Goal: Task Accomplishment & Management: Manage account settings

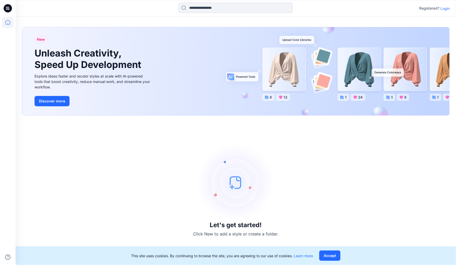
click at [443, 8] on p "Login" at bounding box center [444, 8] width 9 height 5
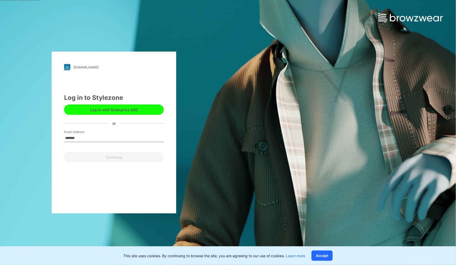
click at [0, 265] on com-1password-button at bounding box center [0, 265] width 0 height 0
type input "*"
type input "*******"
click at [108, 108] on button "Log in with Enterprise SSO" at bounding box center [114, 110] width 100 height 10
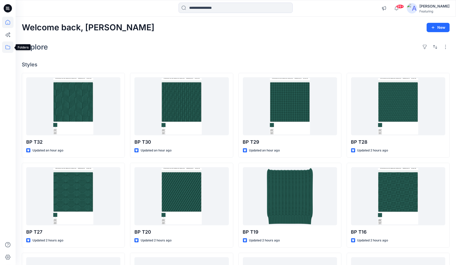
click at [7, 45] on icon at bounding box center [7, 47] width 11 height 11
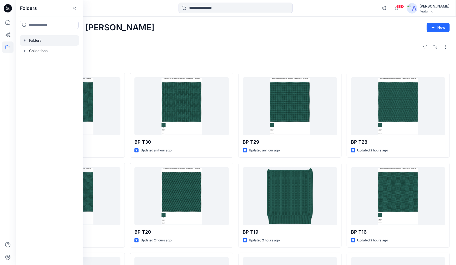
click at [26, 42] on icon "button" at bounding box center [25, 40] width 4 height 4
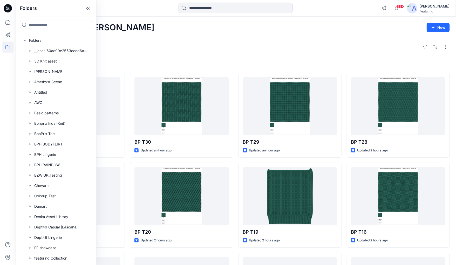
click at [42, 25] on input at bounding box center [56, 25] width 72 height 8
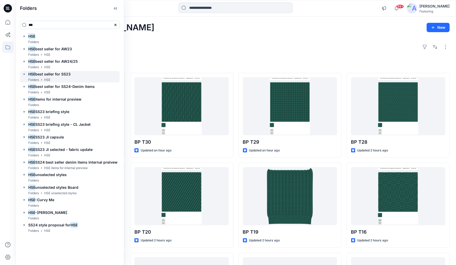
type input "***"
click at [39, 76] on h6 "HSE best seller for SS23" at bounding box center [49, 74] width 42 height 6
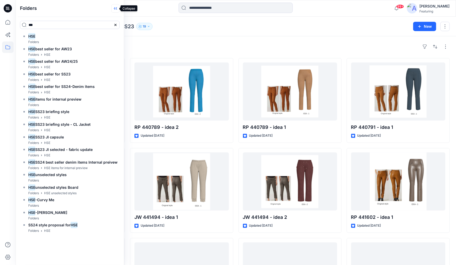
click at [113, 8] on icon at bounding box center [115, 8] width 8 height 9
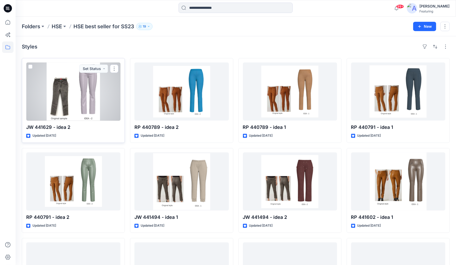
click at [30, 65] on span at bounding box center [30, 67] width 4 height 4
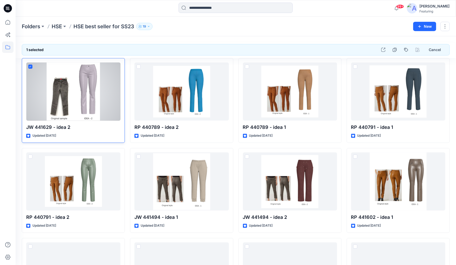
click at [115, 64] on div at bounding box center [73, 92] width 94 height 58
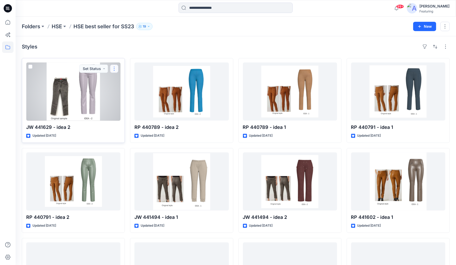
click at [115, 68] on button "button" at bounding box center [114, 69] width 8 height 8
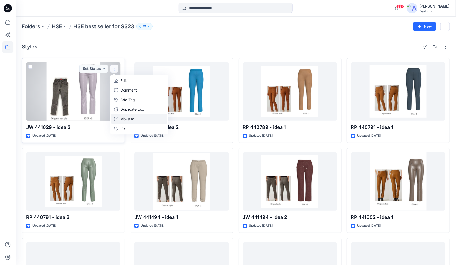
click at [120, 120] on button "Move to" at bounding box center [139, 119] width 56 height 10
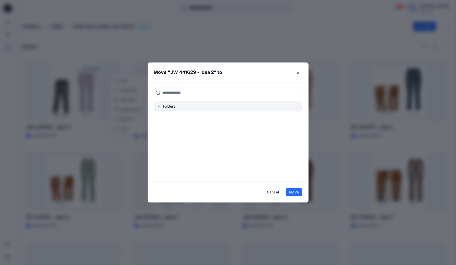
click at [160, 107] on icon "button" at bounding box center [159, 106] width 4 height 4
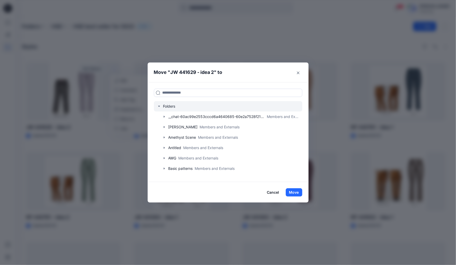
click at [160, 107] on icon "button" at bounding box center [159, 106] width 4 height 4
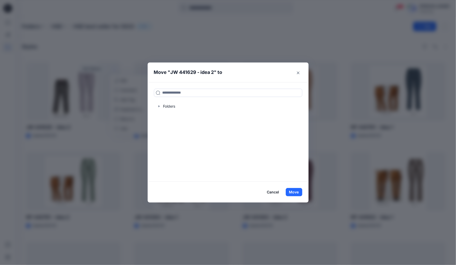
click at [271, 192] on button "Cancel" at bounding box center [273, 192] width 19 height 8
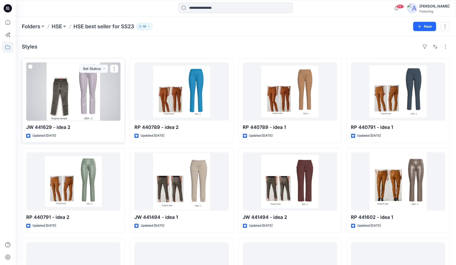
click at [112, 93] on div at bounding box center [73, 92] width 94 height 58
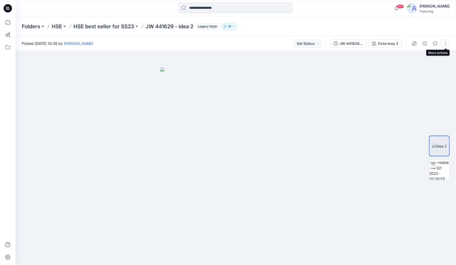
click at [446, 43] on button "button" at bounding box center [445, 43] width 8 height 8
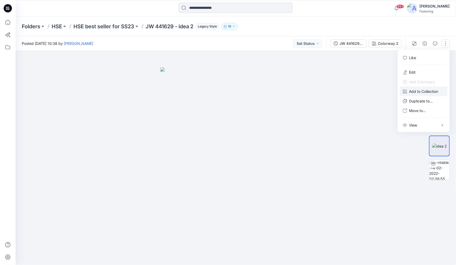
click at [404, 95] on button "Add to Collection" at bounding box center [424, 92] width 48 height 10
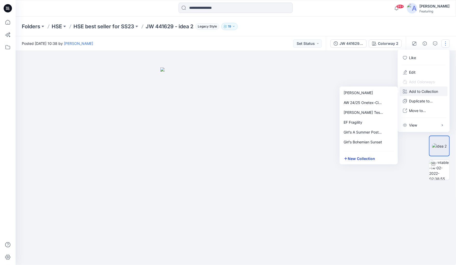
click at [350, 159] on button "New Collection" at bounding box center [369, 159] width 56 height 10
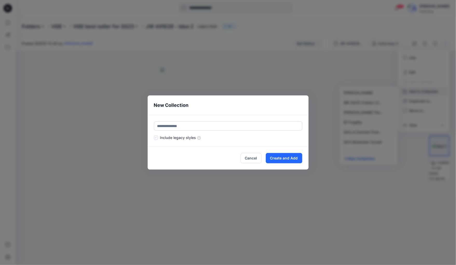
type input "*"
type input "**********"
click at [156, 138] on label at bounding box center [156, 138] width 4 height 4
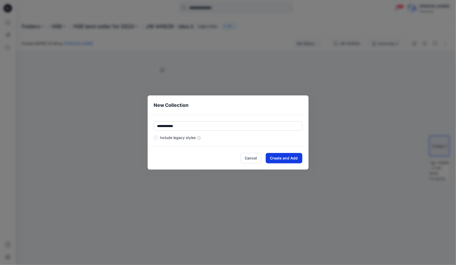
click at [289, 158] on button "Create and Add" at bounding box center [284, 158] width 37 height 10
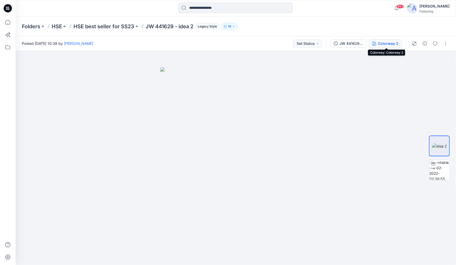
click at [385, 44] on div "Colorway 2" at bounding box center [388, 44] width 20 height 6
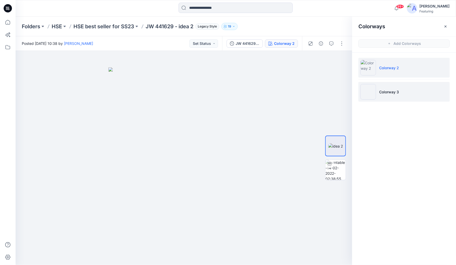
click at [385, 93] on p "Colorway 3" at bounding box center [389, 91] width 20 height 5
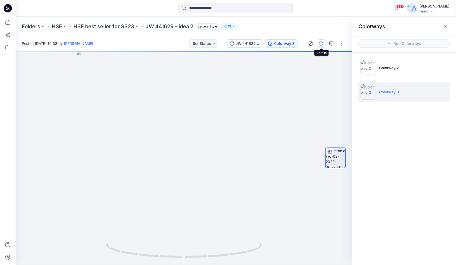
click at [323, 42] on icon "button" at bounding box center [321, 44] width 4 height 4
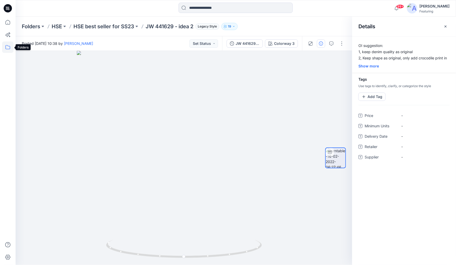
click at [7, 48] on icon at bounding box center [7, 47] width 11 height 11
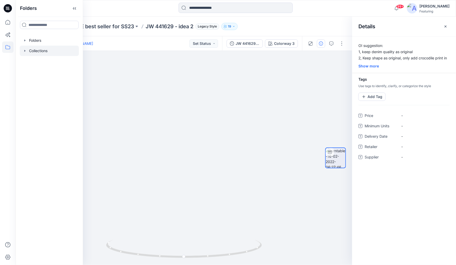
click at [29, 50] on div at bounding box center [49, 51] width 59 height 10
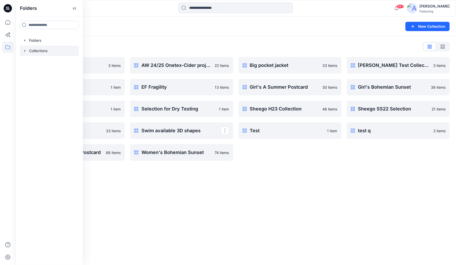
click at [275, 183] on div "Collections New Collection Collections List [PERSON_NAME] Test 3 items Drytest …" at bounding box center [236, 141] width 440 height 249
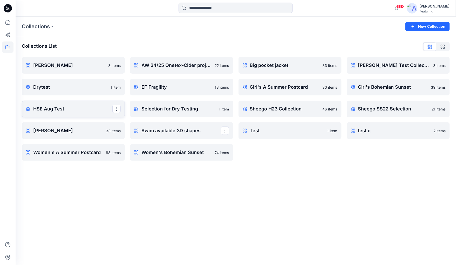
click at [48, 107] on p "HSE Aug Test" at bounding box center [72, 108] width 79 height 7
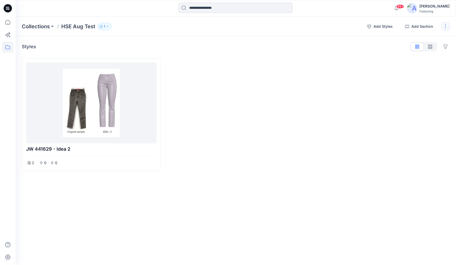
click at [445, 26] on button "button" at bounding box center [445, 26] width 8 height 8
click at [408, 61] on button "Present Collection" at bounding box center [421, 62] width 56 height 10
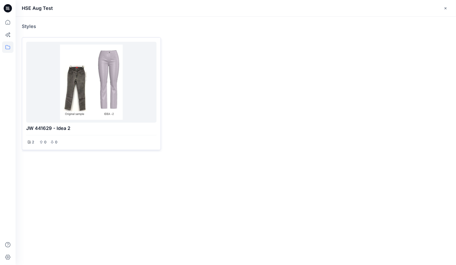
click at [46, 108] on div at bounding box center [91, 82] width 126 height 77
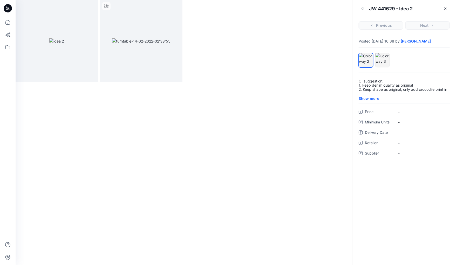
click at [369, 98] on div "Show more" at bounding box center [404, 98] width 91 height 5
click at [371, 102] on div "Show less" at bounding box center [404, 102] width 91 height 5
click at [373, 98] on div "Show more" at bounding box center [404, 98] width 91 height 5
click at [445, 11] on button "button" at bounding box center [445, 8] width 8 height 8
click at [362, 7] on icon "button" at bounding box center [363, 8] width 4 height 4
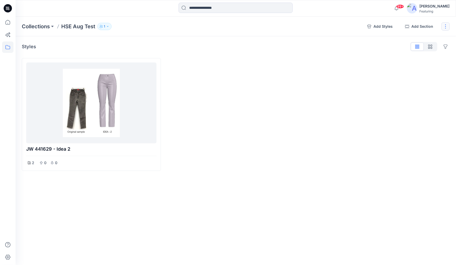
click at [447, 28] on button "button" at bounding box center [445, 26] width 8 height 8
click at [350, 84] on div at bounding box center [380, 114] width 139 height 113
click at [7, 22] on icon at bounding box center [7, 22] width 11 height 11
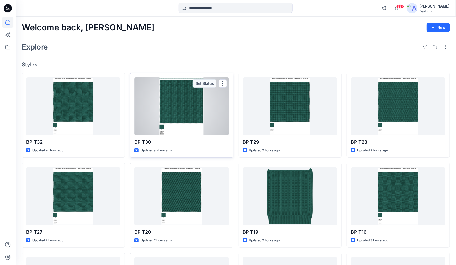
click at [187, 122] on div at bounding box center [181, 106] width 94 height 58
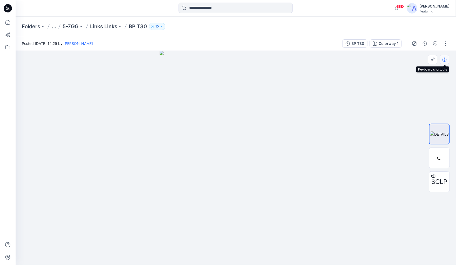
click at [446, 60] on icon "button" at bounding box center [444, 60] width 4 height 4
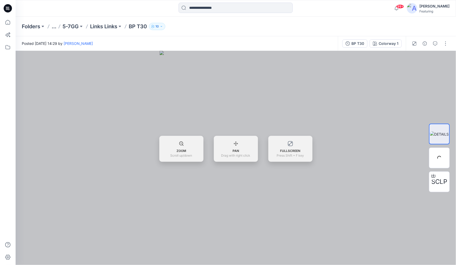
click at [421, 43] on div at bounding box center [430, 43] width 48 height 15
click at [425, 43] on icon "button" at bounding box center [425, 44] width 4 height 4
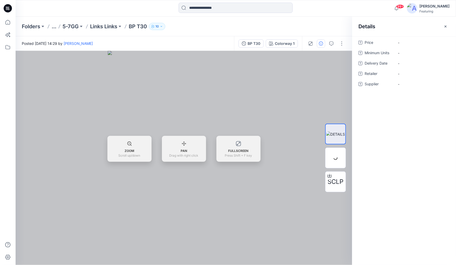
click at [359, 41] on icon at bounding box center [360, 42] width 4 height 4
click at [398, 42] on span "-" at bounding box center [424, 42] width 52 height 5
